Goal: Task Accomplishment & Management: Manage account settings

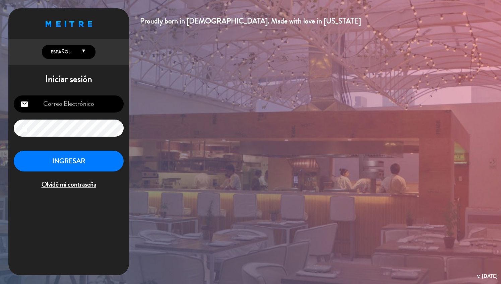
type input "[EMAIL_ADDRESS][DOMAIN_NAME]"
click at [101, 164] on button "INGRESAR" at bounding box center [69, 161] width 110 height 21
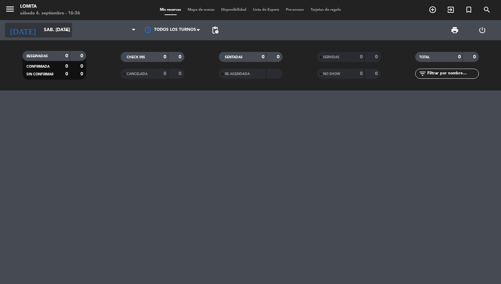
click at [53, 28] on input "sáb. [DATE]" at bounding box center [72, 30] width 63 height 12
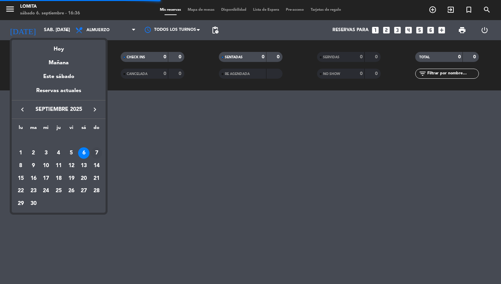
click at [98, 154] on div "7" at bounding box center [96, 152] width 11 height 11
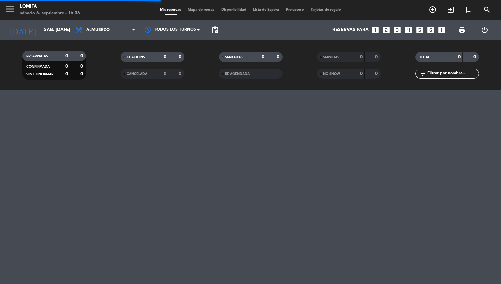
type input "dom. [DATE]"
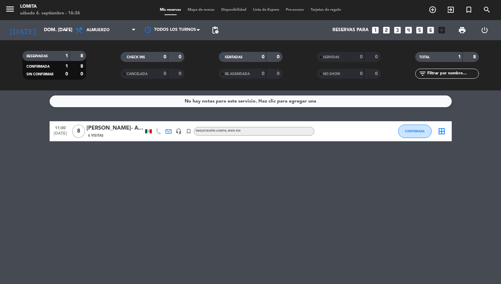
click at [98, 134] on span "6 Visitas" at bounding box center [95, 135] width 15 height 5
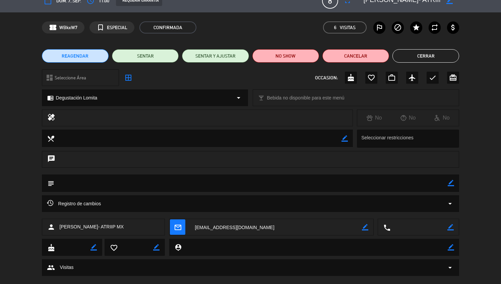
scroll to position [12, 0]
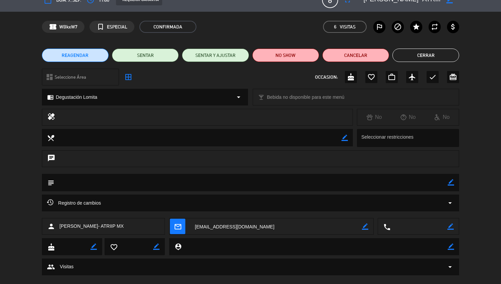
click at [80, 202] on span "Registro de cambios" at bounding box center [74, 203] width 54 height 8
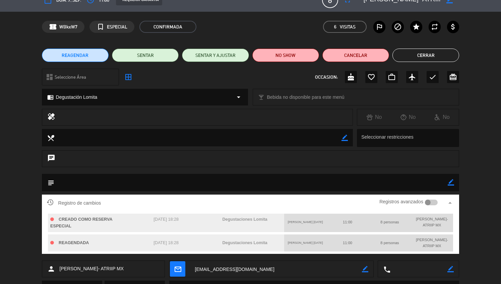
scroll to position [0, 0]
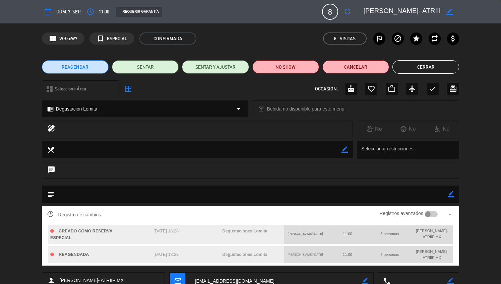
click at [451, 11] on icon "border_color" at bounding box center [449, 12] width 6 height 6
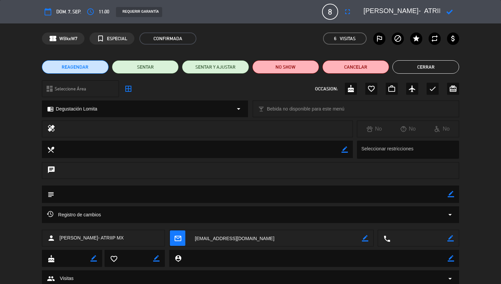
drag, startPoint x: 365, startPoint y: 11, endPoint x: 416, endPoint y: 13, distance: 52.0
click at [416, 13] on textarea at bounding box center [401, 12] width 77 height 12
